Goal: Task Accomplishment & Management: Manage account settings

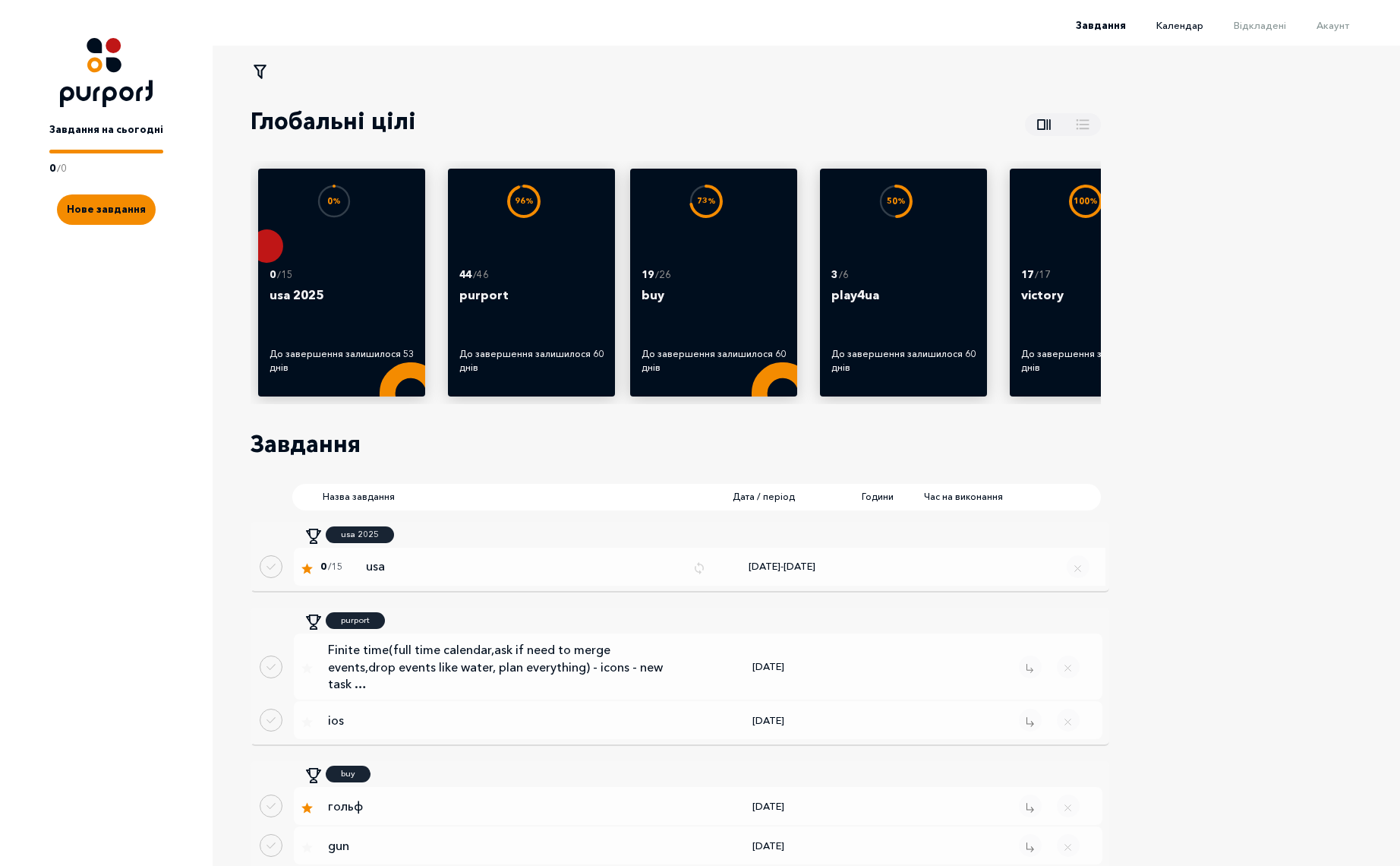
click at [1193, 28] on span "Календар" at bounding box center [1180, 24] width 47 height 12
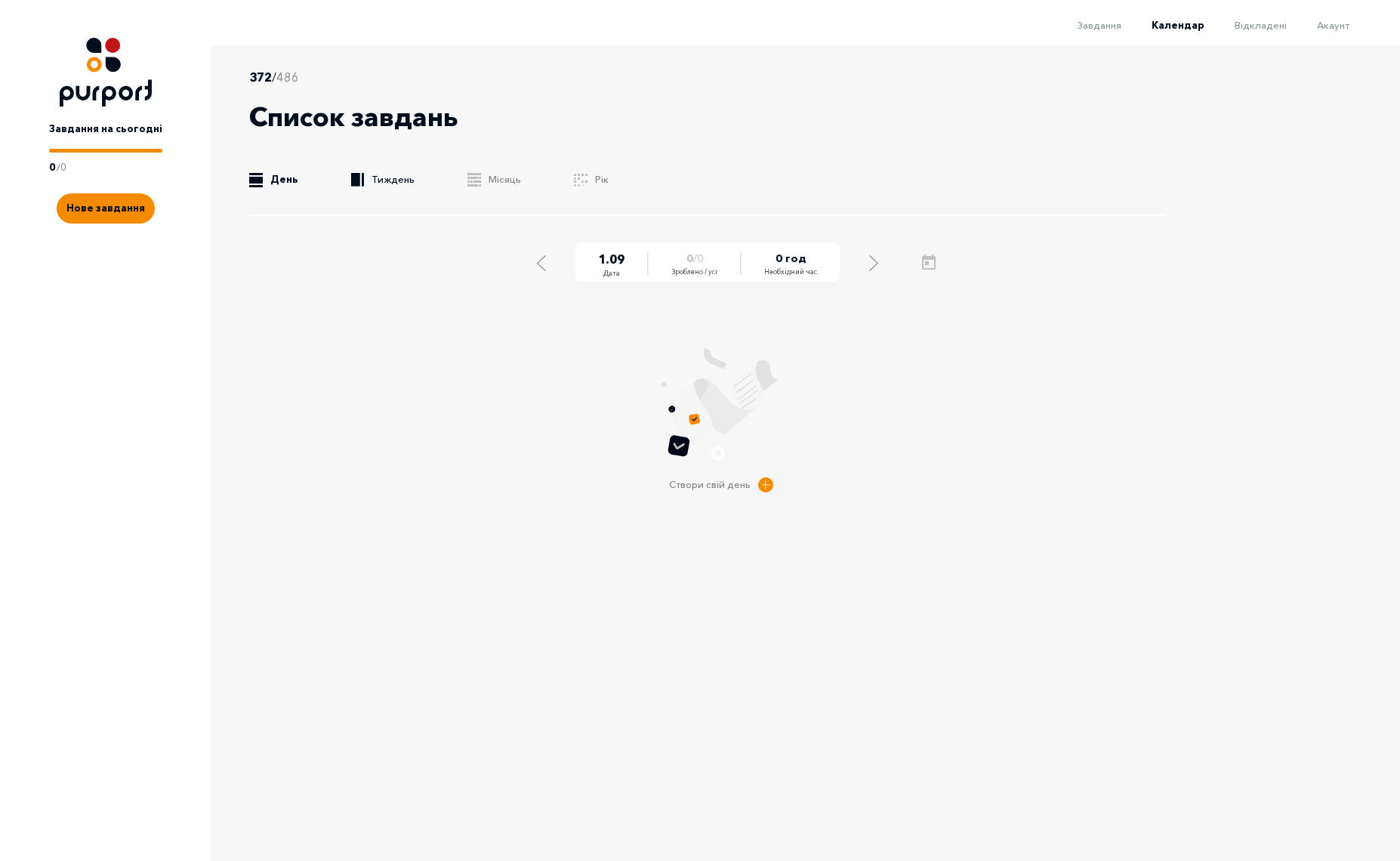
click at [388, 177] on link ".b{fill:#F48B00;} Тиждень" at bounding box center [383, 179] width 63 height 15
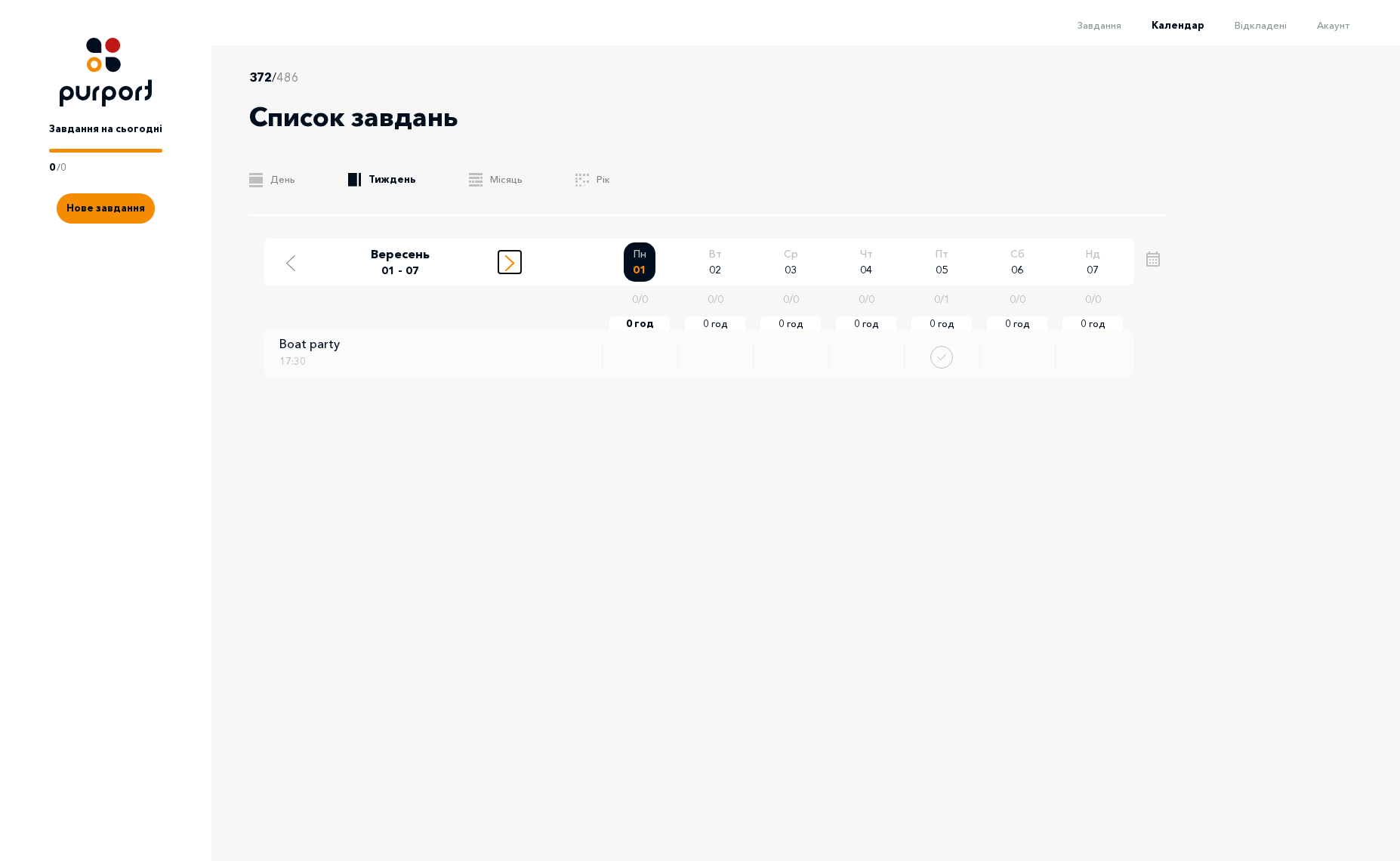
click at [509, 262] on icon "Move to next week" at bounding box center [509, 263] width 9 height 16
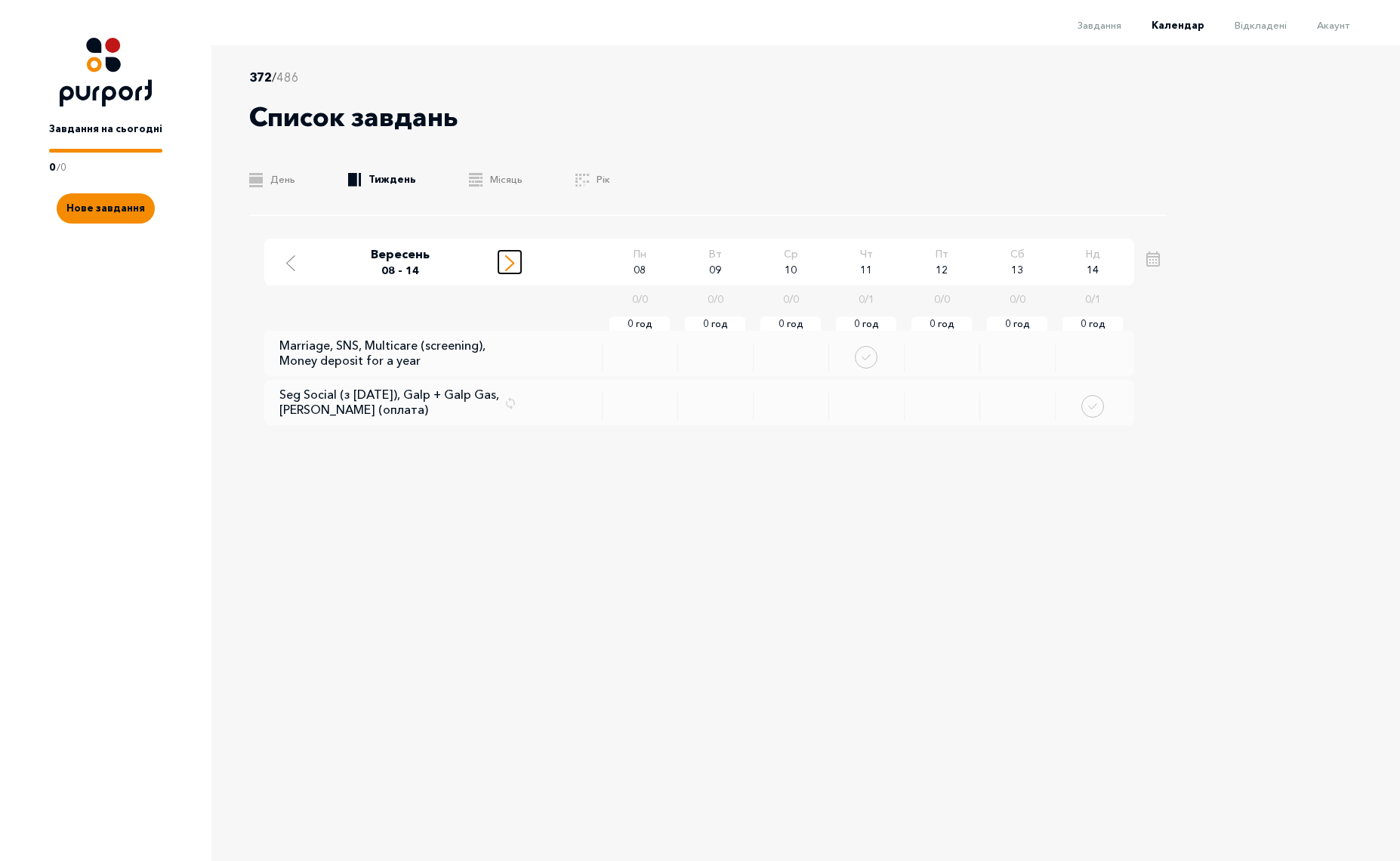
click at [509, 262] on icon "Move to next week" at bounding box center [509, 263] width 9 height 16
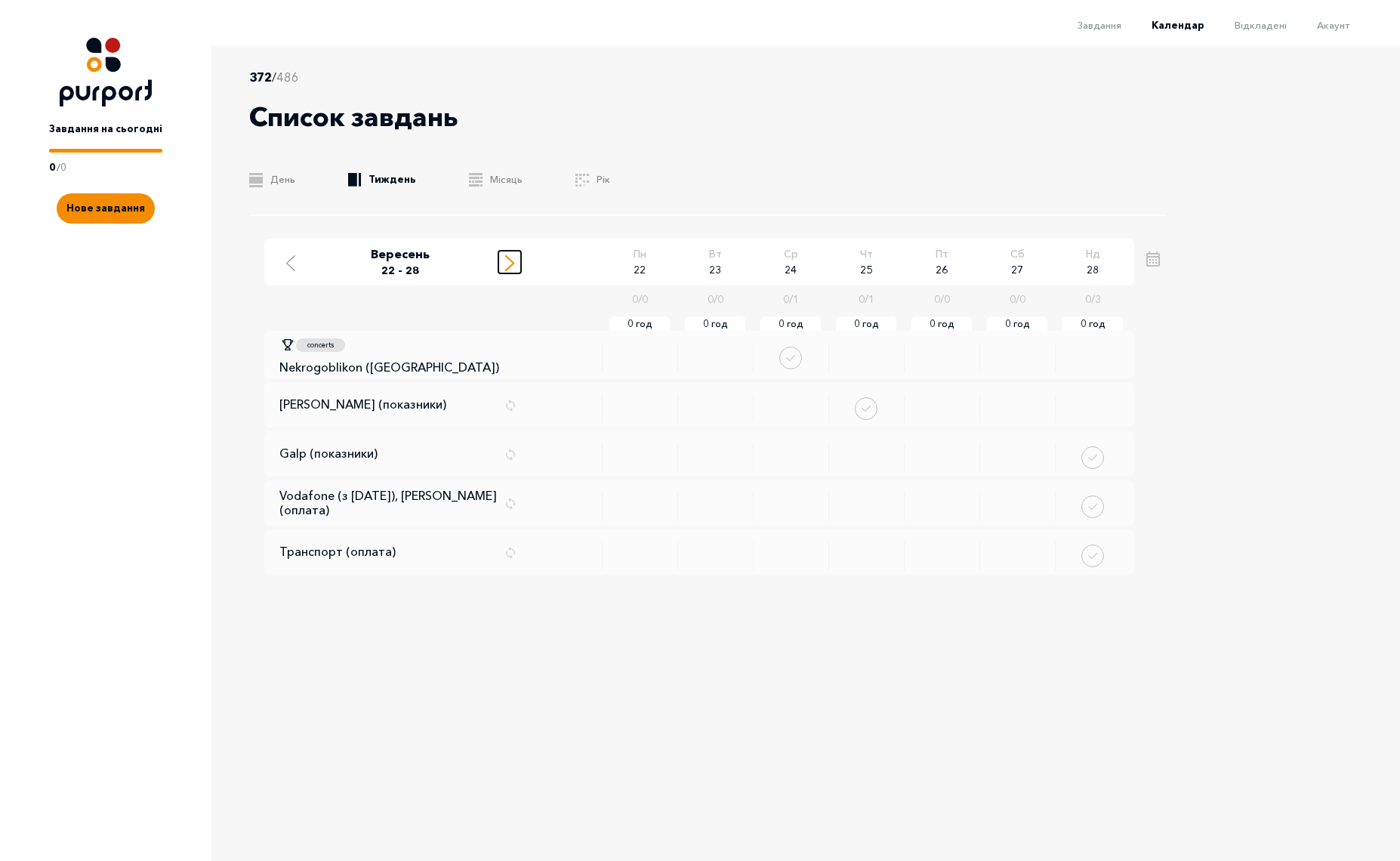
click at [509, 262] on icon "Move to next week" at bounding box center [509, 263] width 9 height 16
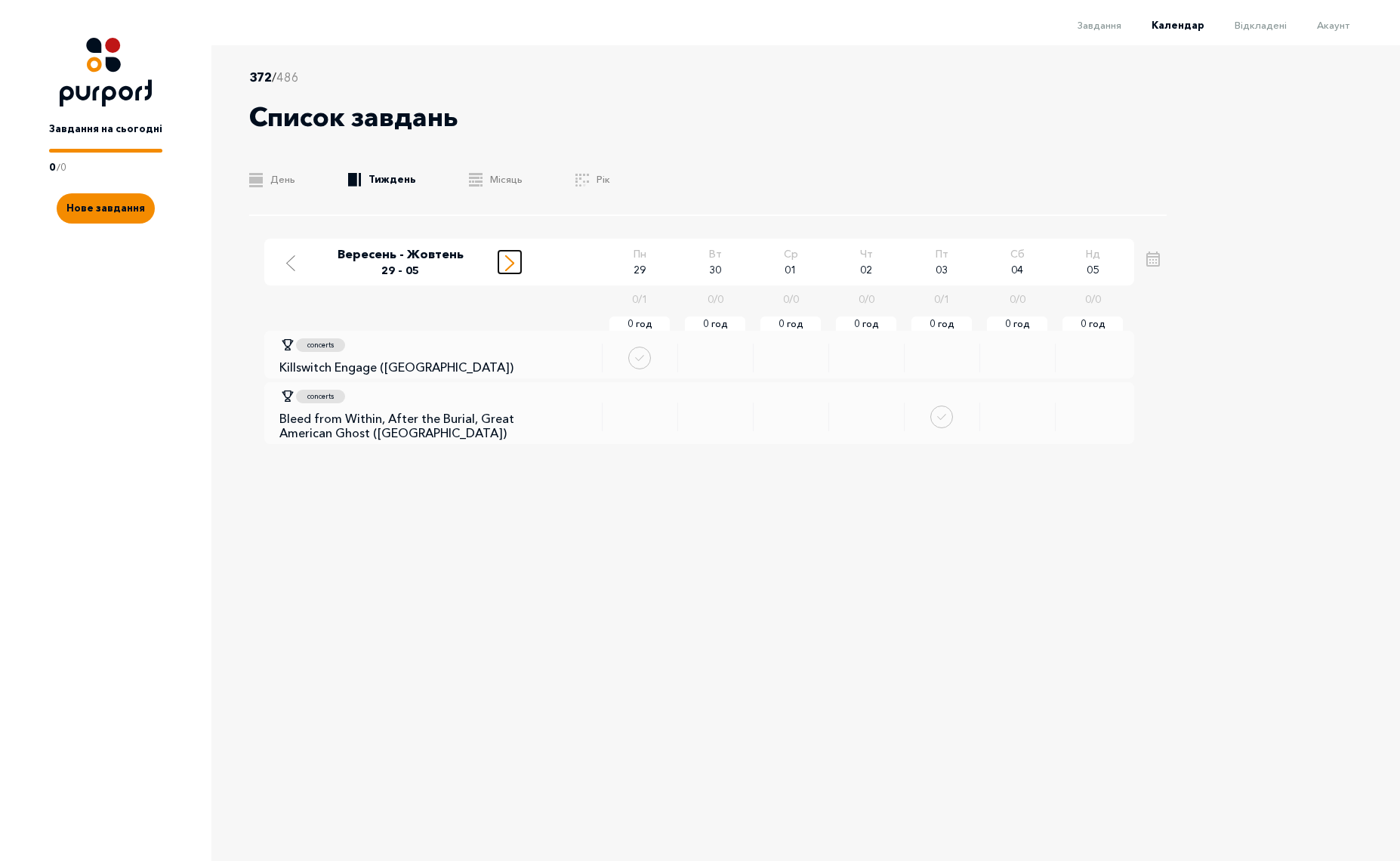
click at [509, 262] on icon "Move to next week" at bounding box center [509, 263] width 9 height 16
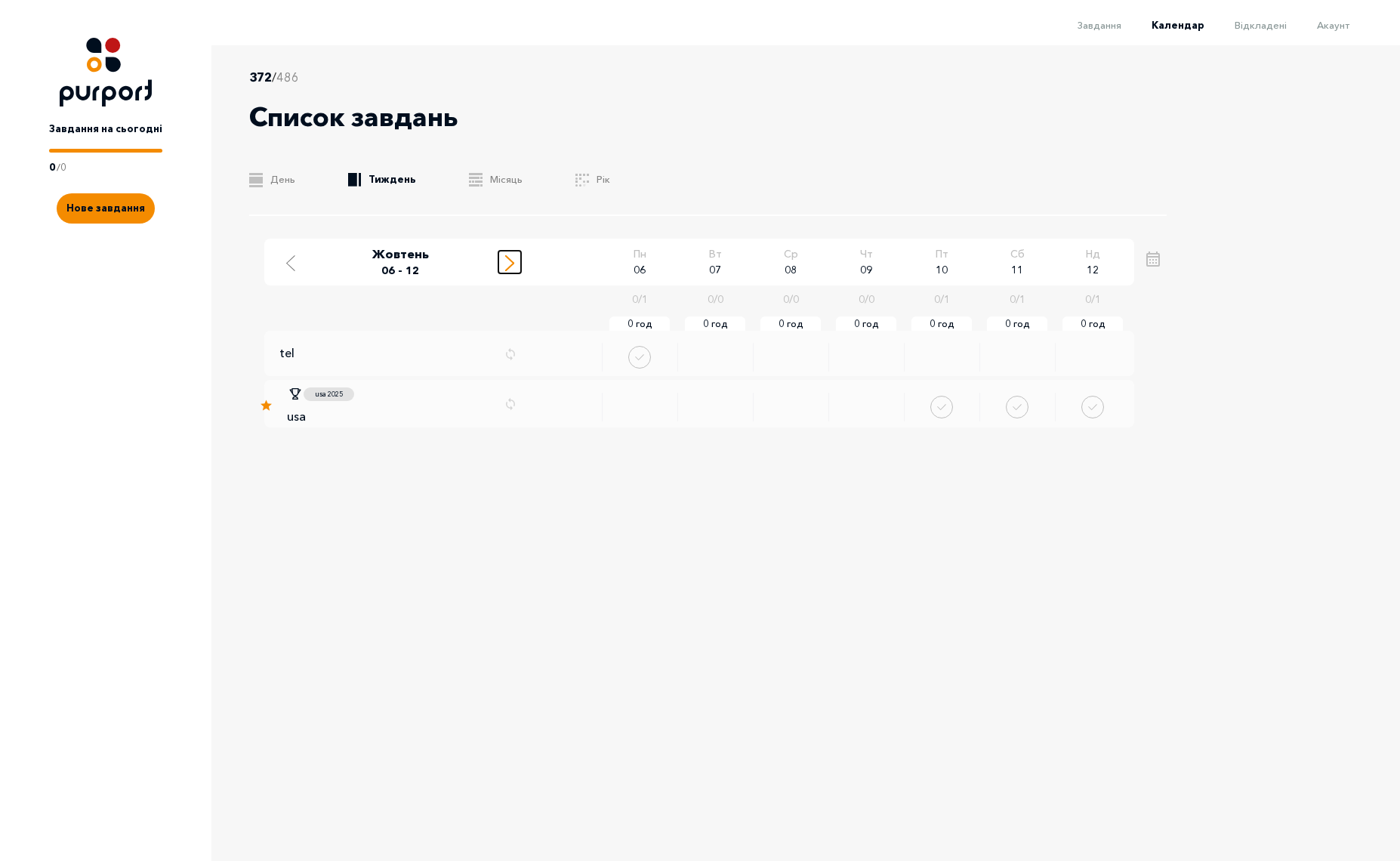
click at [509, 262] on icon "Move to next week" at bounding box center [509, 263] width 9 height 16
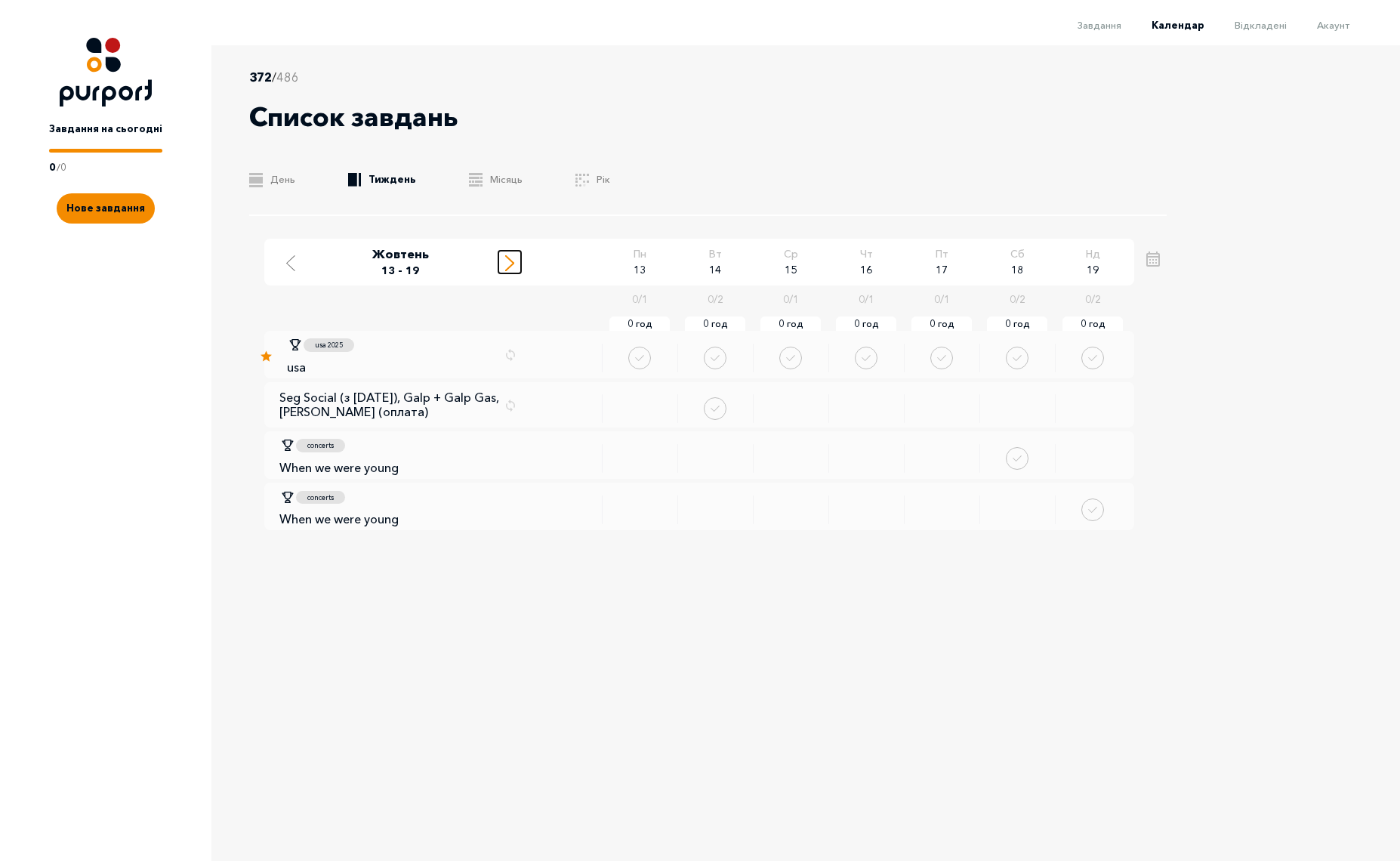
click at [509, 262] on icon "Move to next week" at bounding box center [509, 263] width 9 height 16
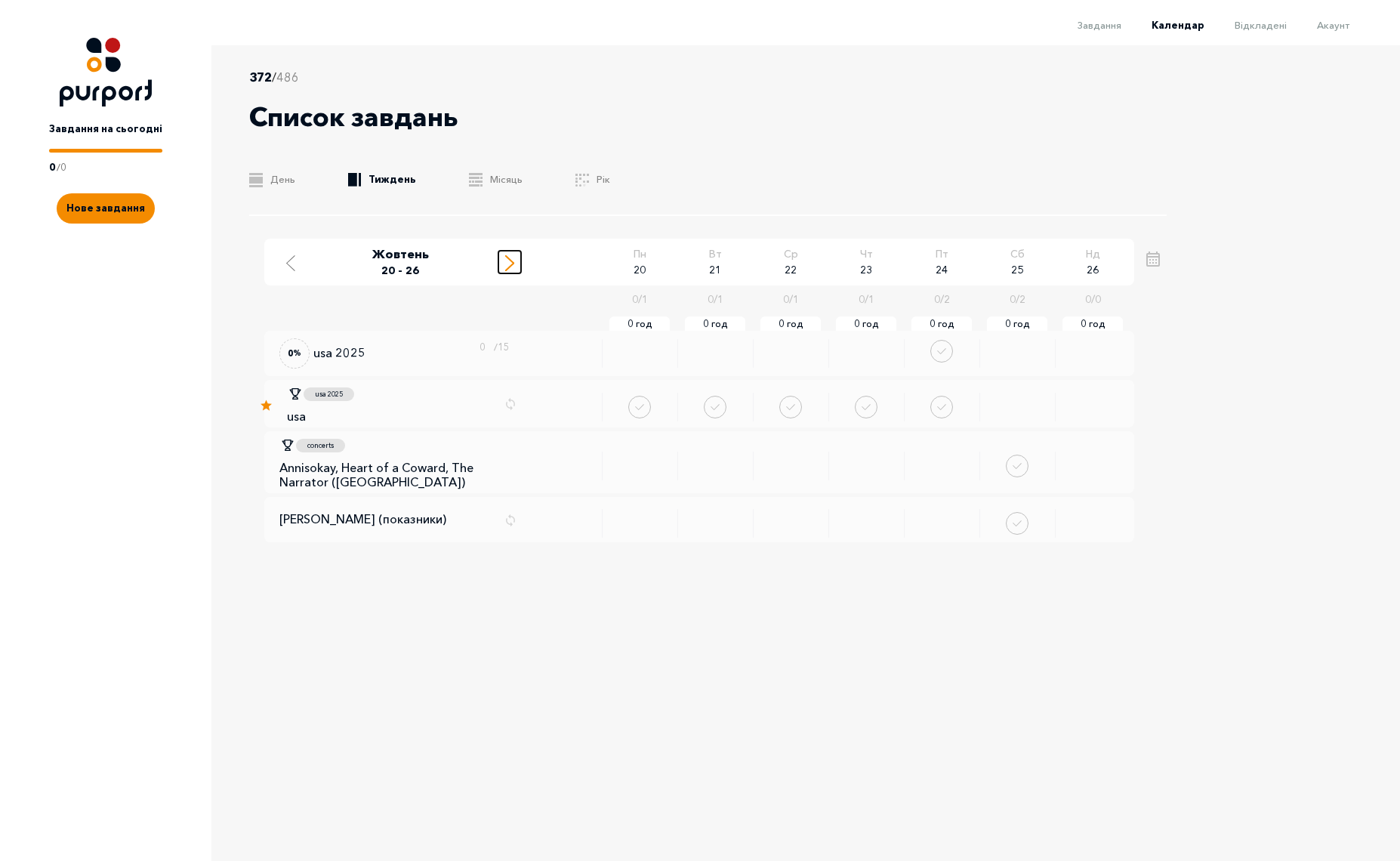
click at [507, 263] on icon "Move to next week" at bounding box center [509, 263] width 9 height 16
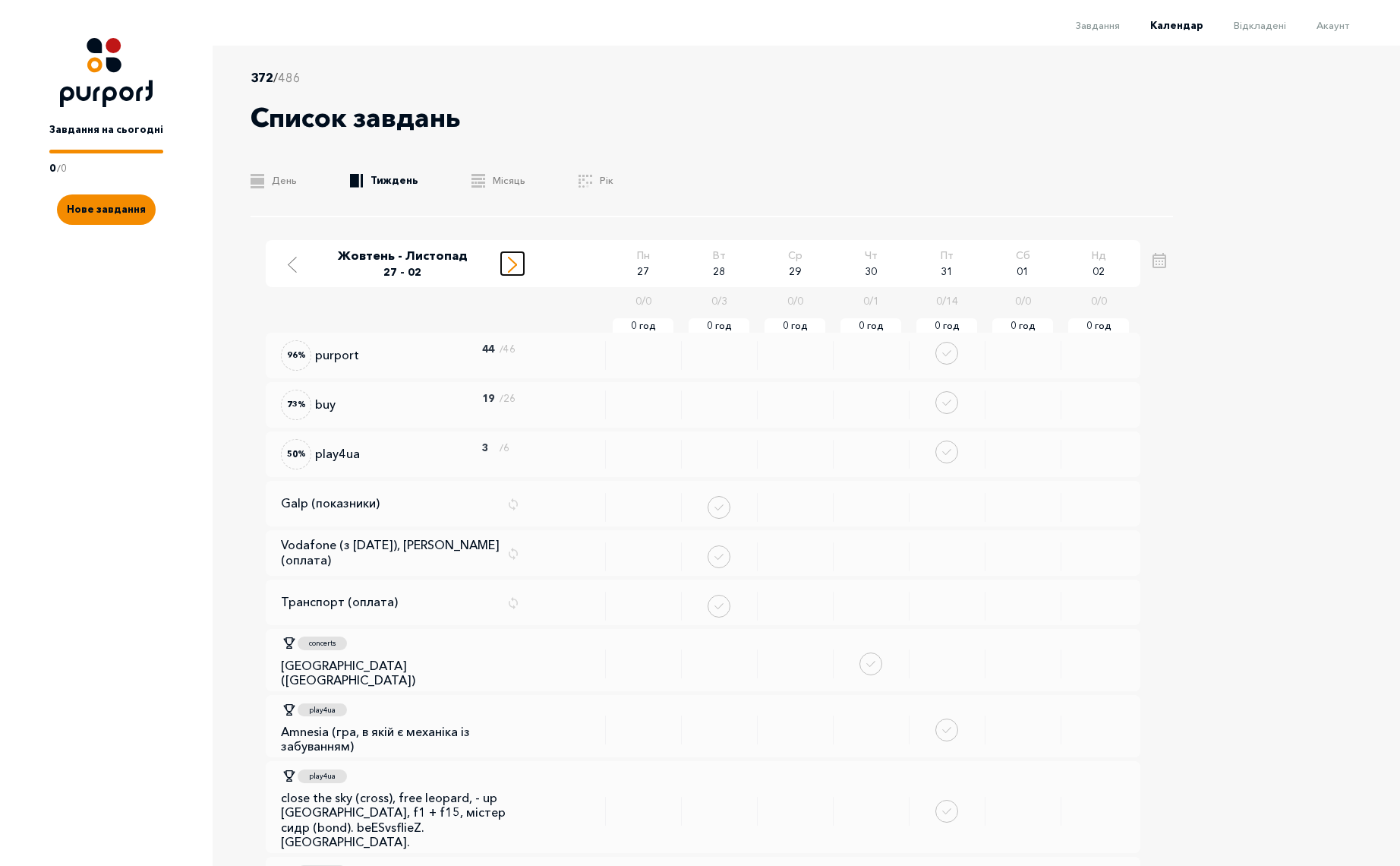
click at [510, 264] on icon "Move to next week" at bounding box center [512, 264] width 9 height 16
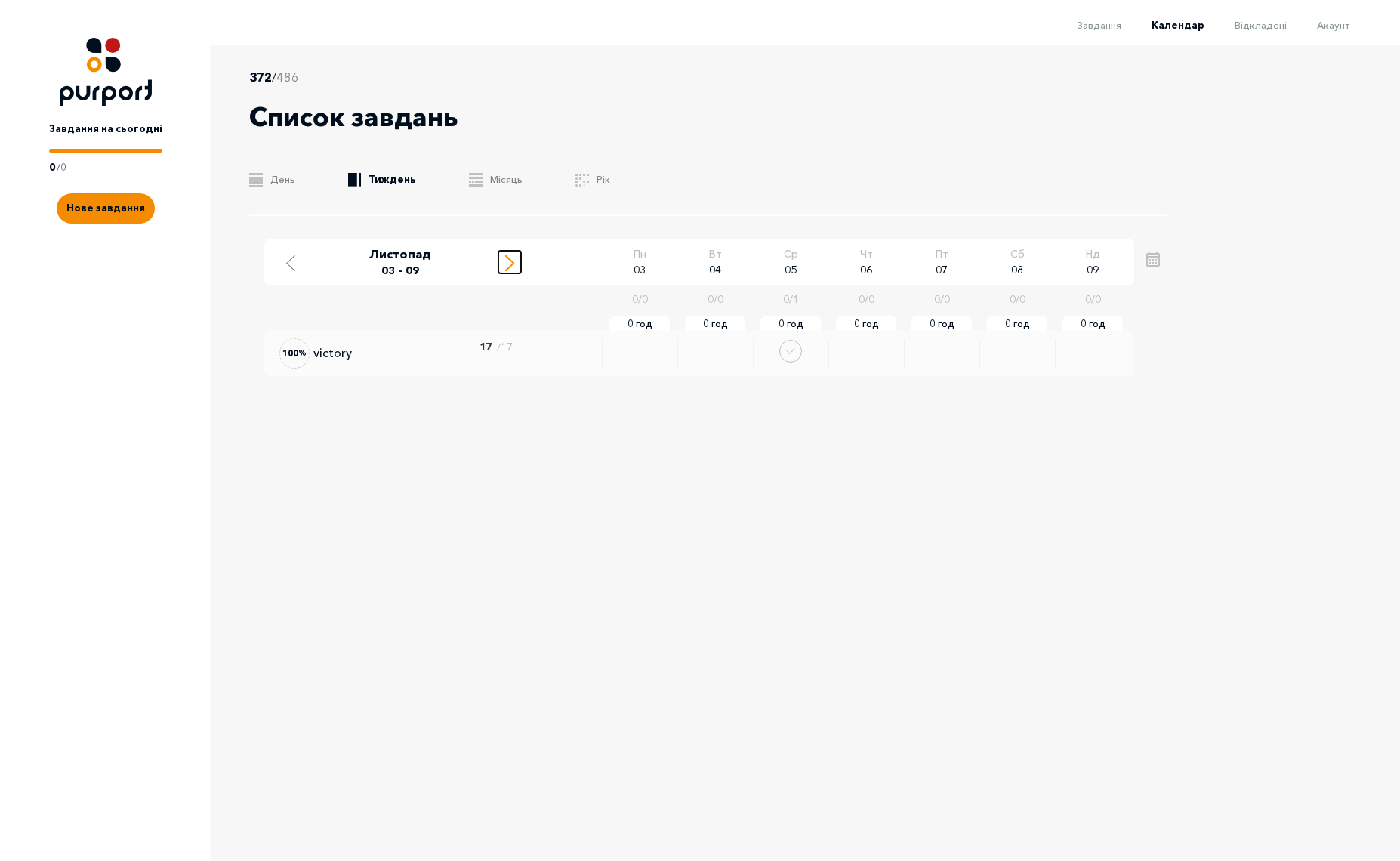
click at [507, 263] on icon "Move to next week" at bounding box center [509, 263] width 9 height 16
click at [509, 261] on icon "Move to next week" at bounding box center [509, 263] width 9 height 16
click at [293, 262] on icon "Move to previous week" at bounding box center [291, 263] width 9 height 16
click at [507, 266] on icon "Move to next week" at bounding box center [509, 263] width 9 height 16
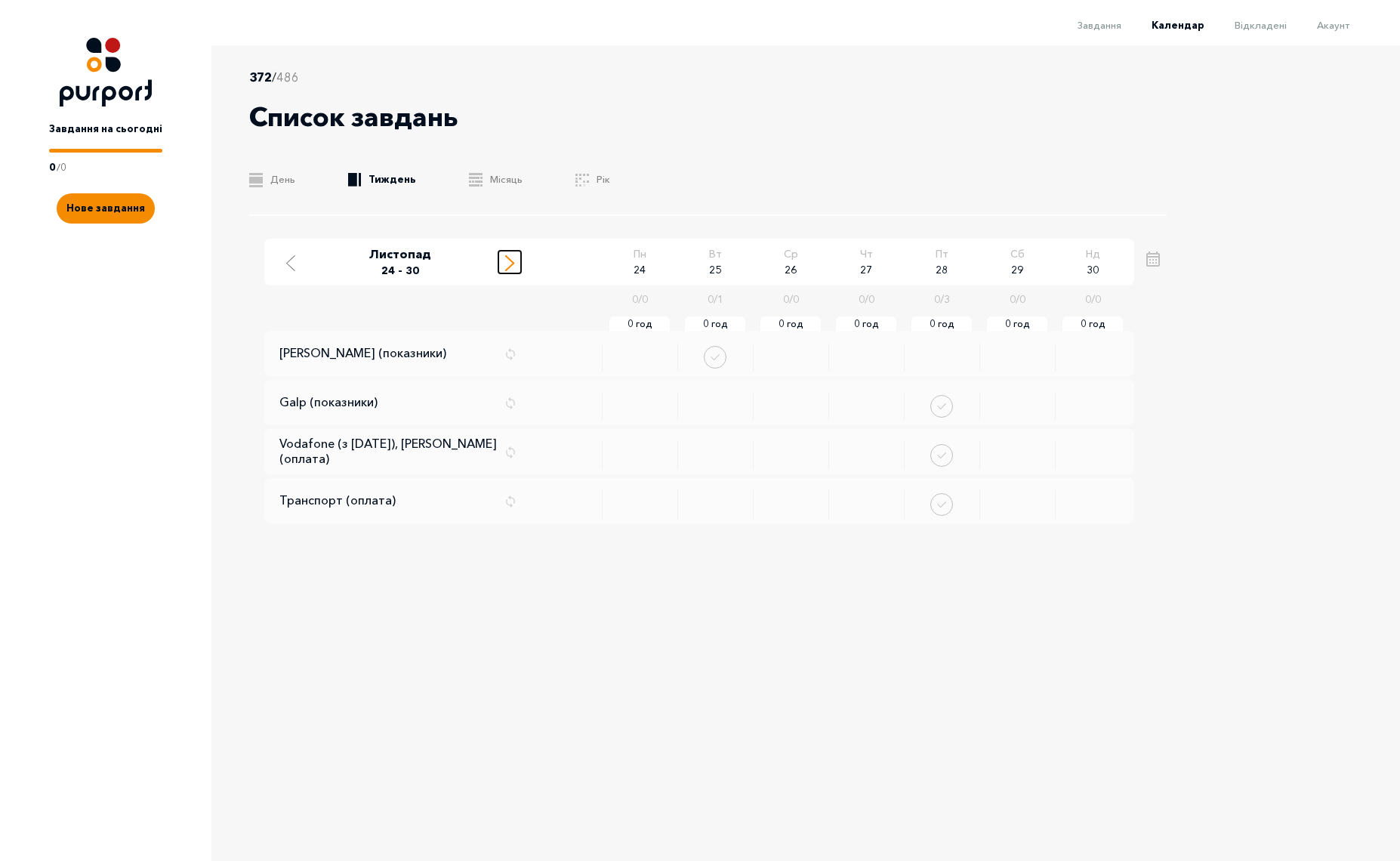
click at [510, 260] on line "Move to next week" at bounding box center [509, 259] width 7 height 7
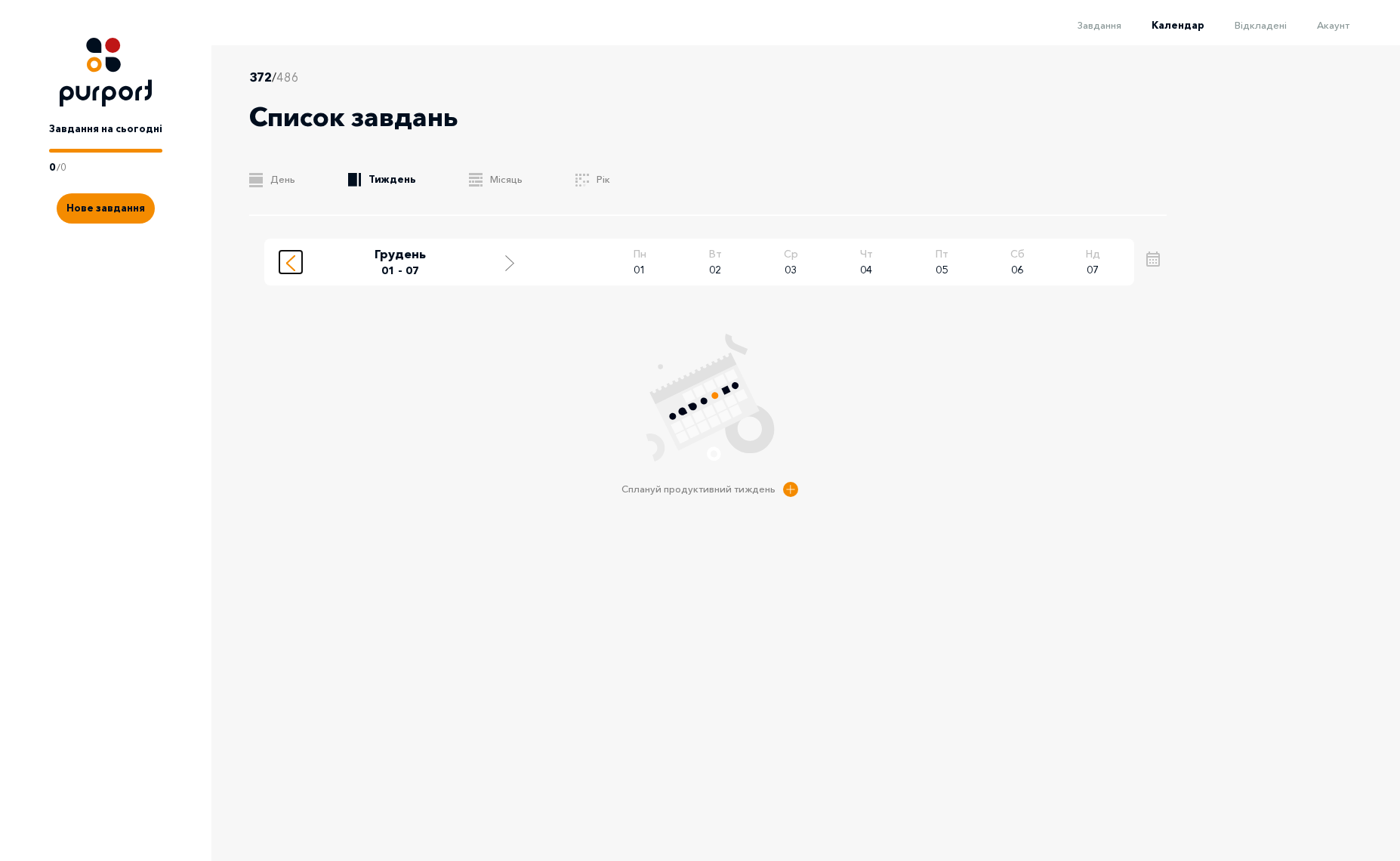
click at [295, 266] on div "Move to previous week" at bounding box center [291, 261] width 14 height 19
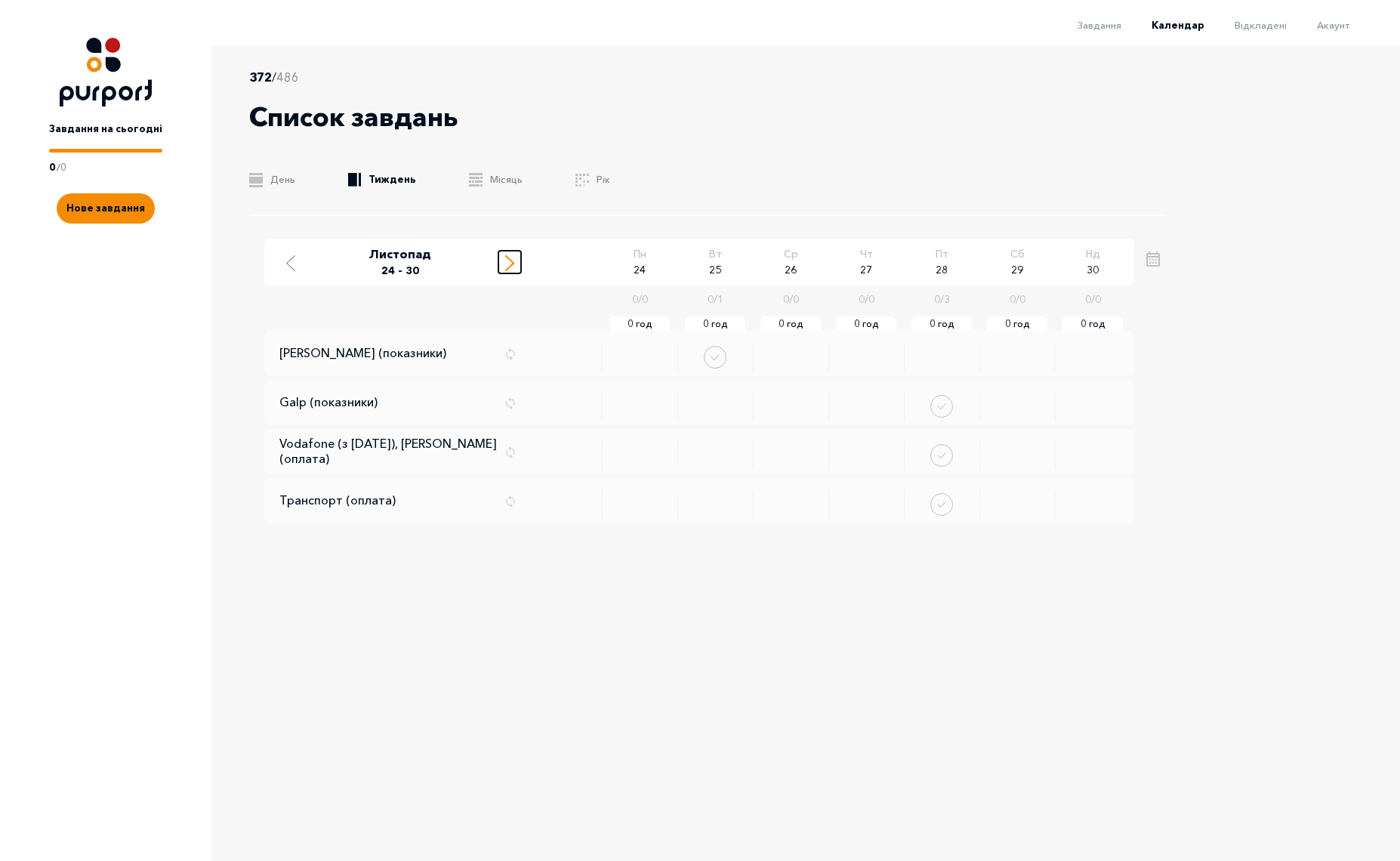
click at [506, 267] on icon "Move to next week" at bounding box center [509, 263] width 9 height 16
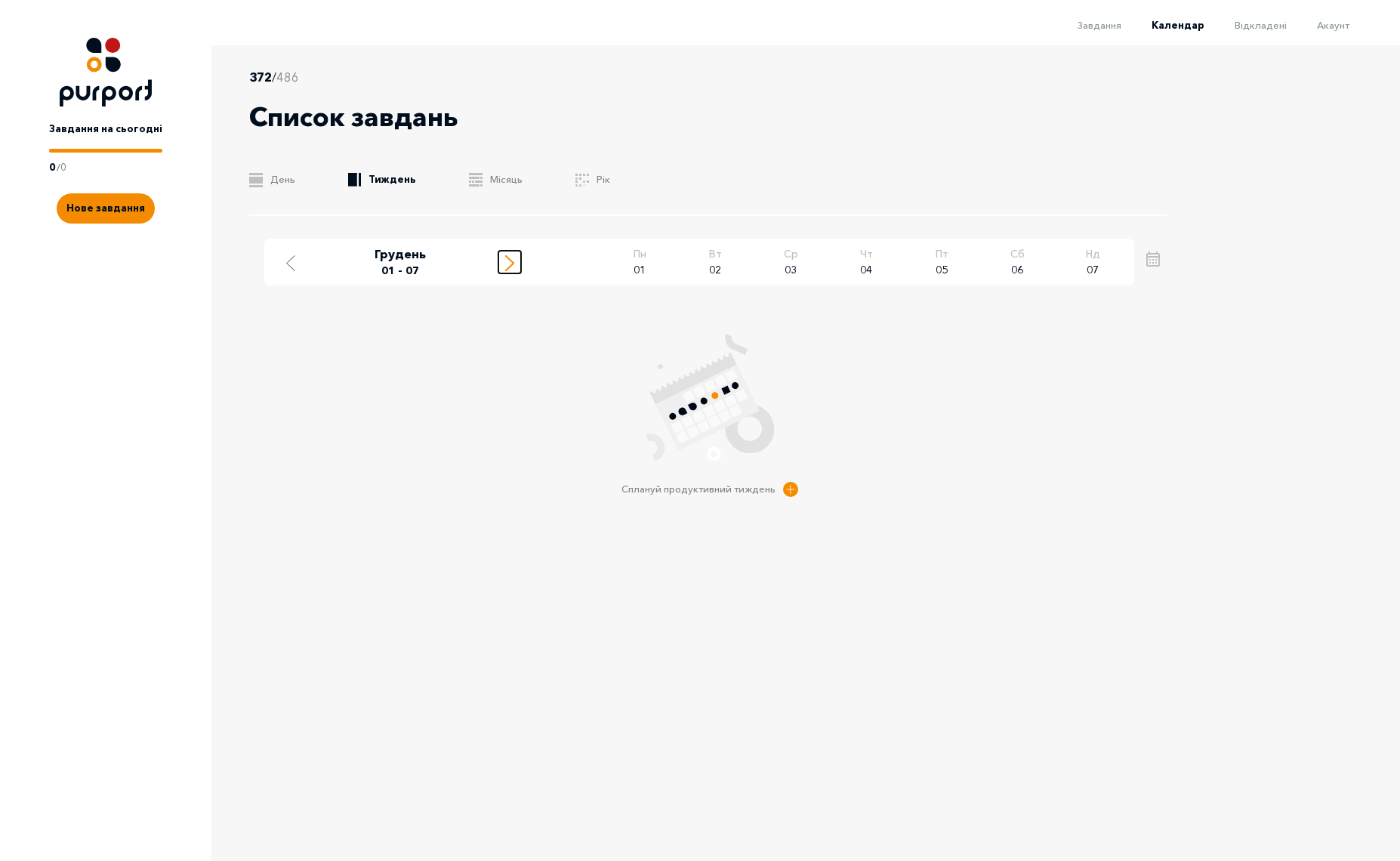
click at [506, 267] on icon "Move to next week" at bounding box center [509, 263] width 9 height 16
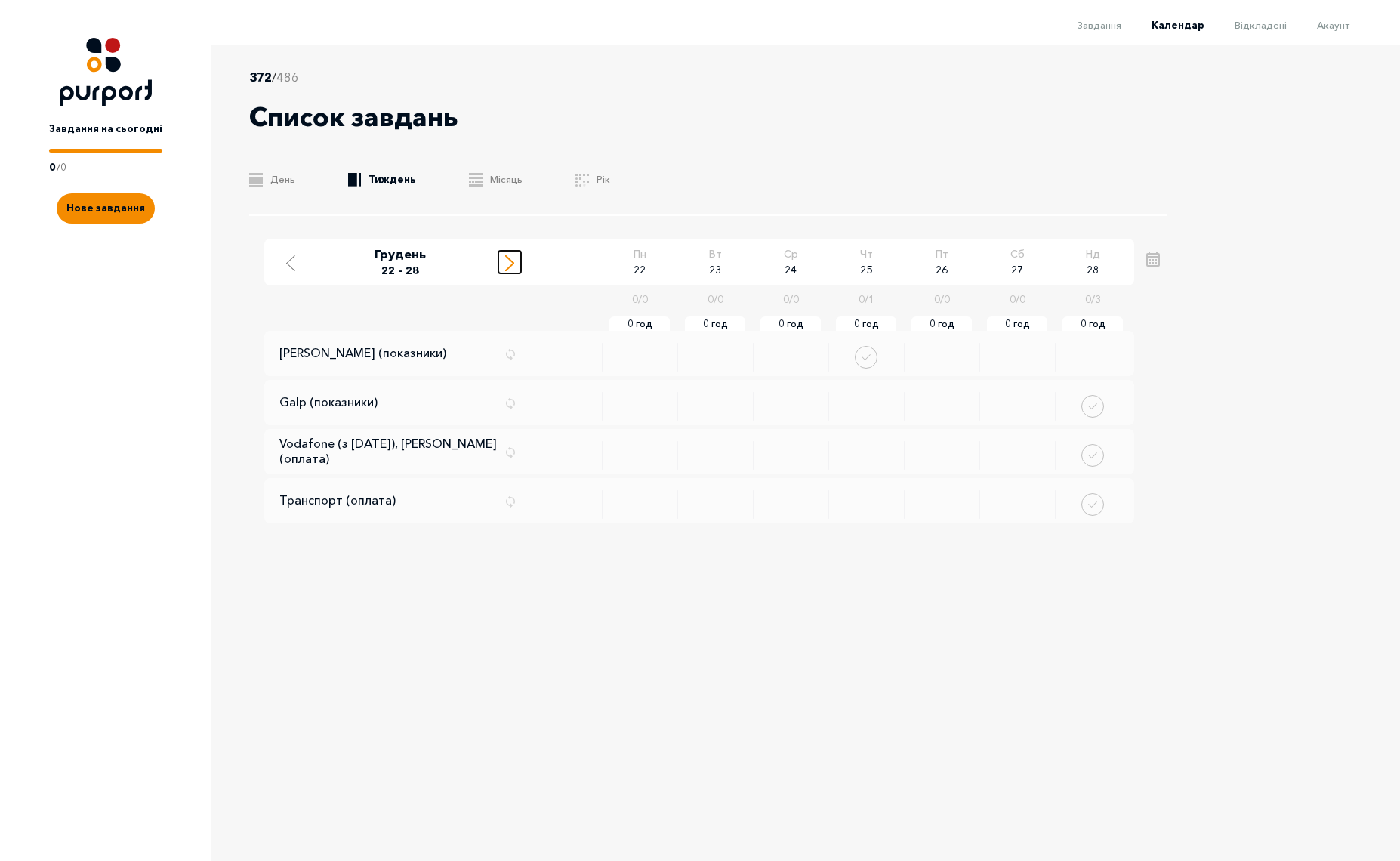
click at [506, 267] on icon "Move to next week" at bounding box center [509, 263] width 9 height 16
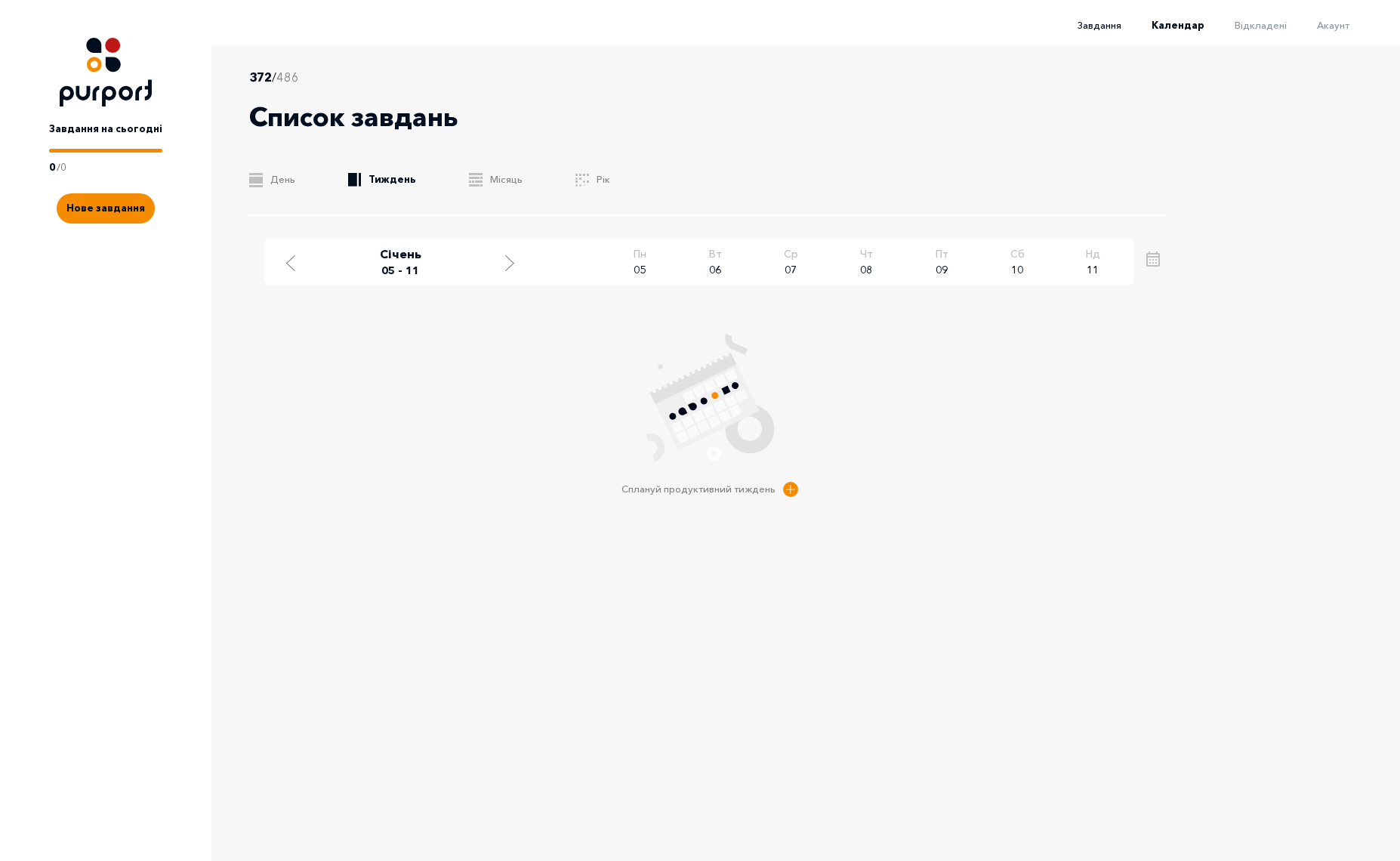
click at [1098, 27] on span "Завдання" at bounding box center [1100, 24] width 44 height 12
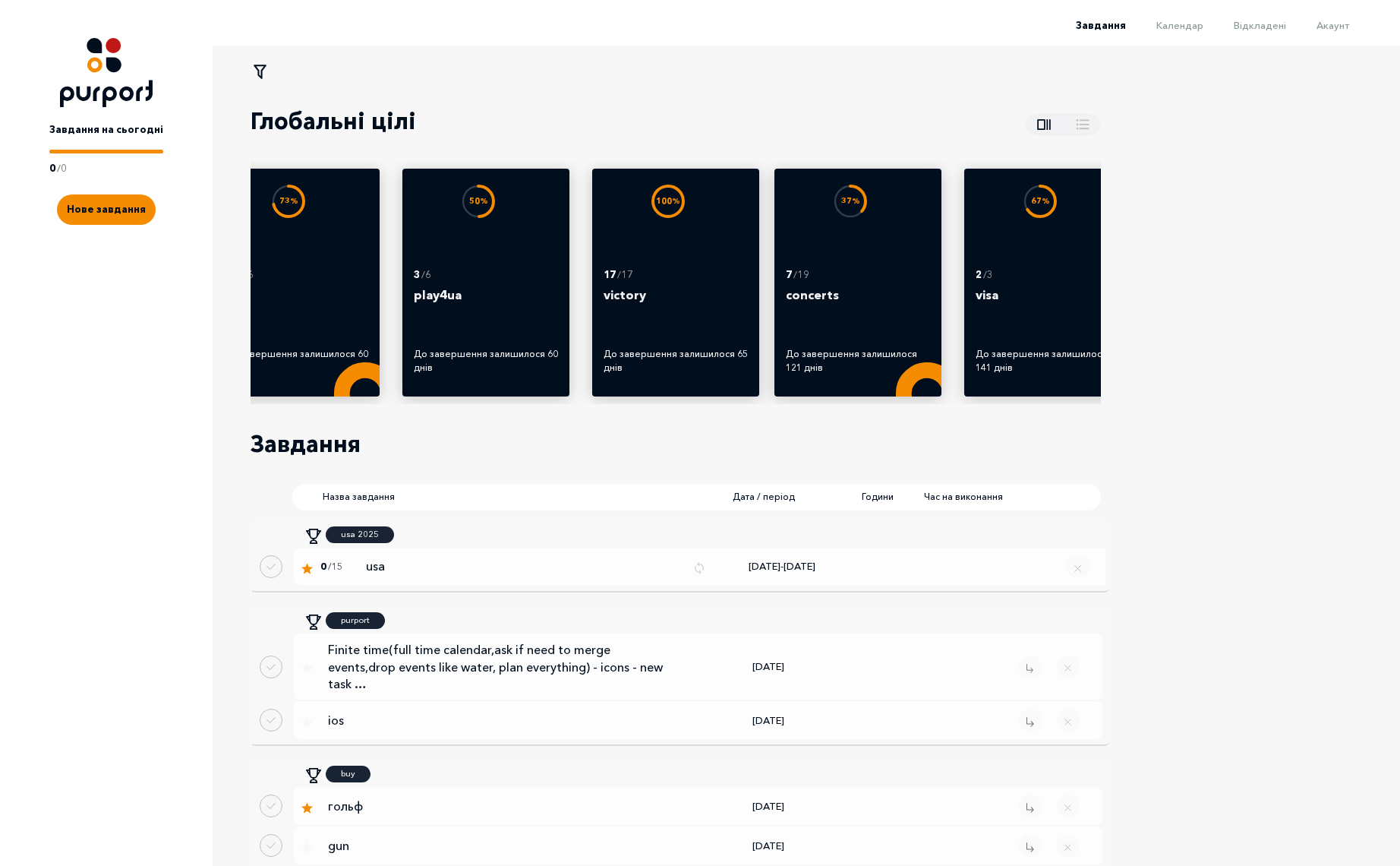
scroll to position [0, 557]
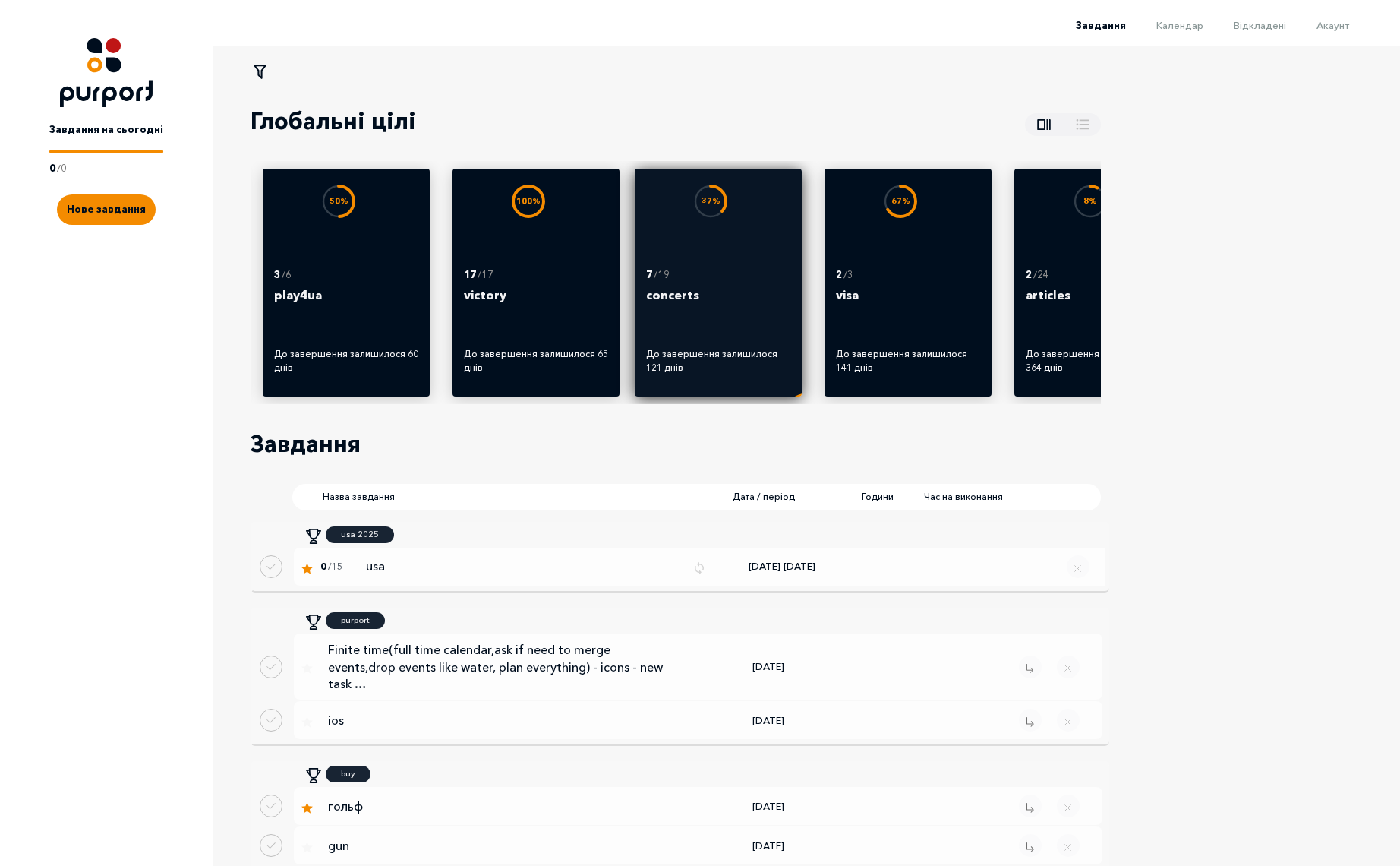
click at [716, 296] on p "concerts" at bounding box center [718, 304] width 144 height 38
